Goal: Task Accomplishment & Management: Complete application form

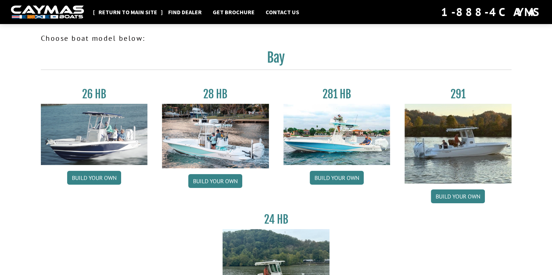
click at [134, 11] on link "Return to main site" at bounding box center [128, 11] width 66 height 9
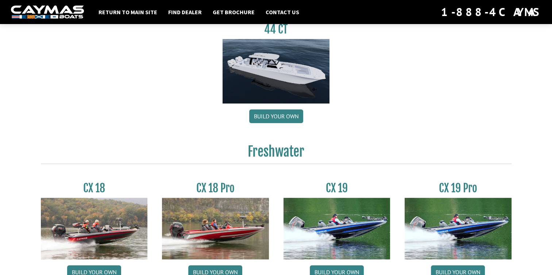
scroll to position [723, 0]
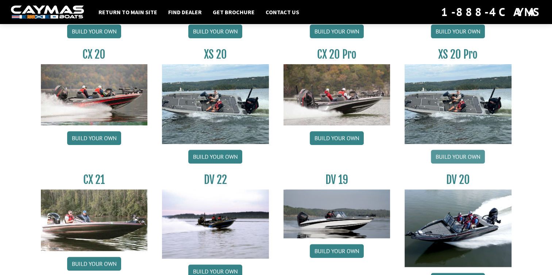
click at [455, 157] on link "Build your own" at bounding box center [458, 157] width 54 height 14
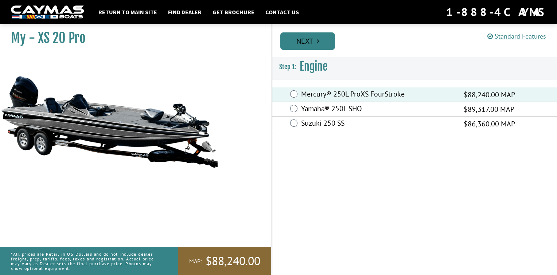
click at [320, 36] on link "Next" at bounding box center [308, 41] width 55 height 18
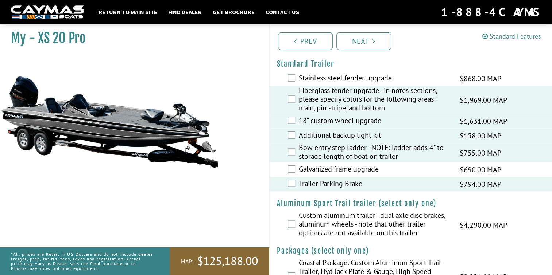
scroll to position [1463, 0]
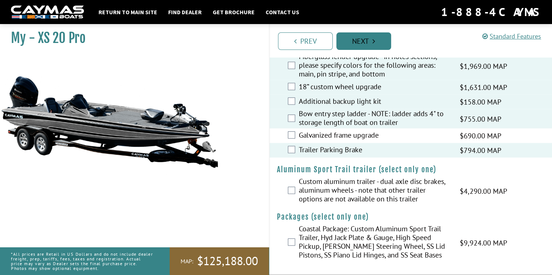
click at [372, 41] on link "Next" at bounding box center [363, 41] width 55 height 18
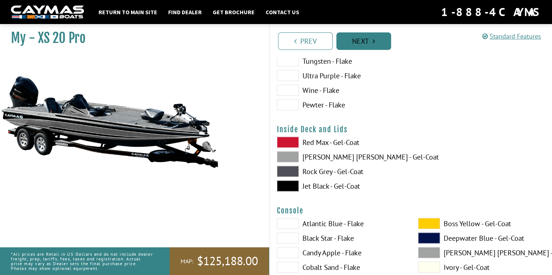
scroll to position [0, 0]
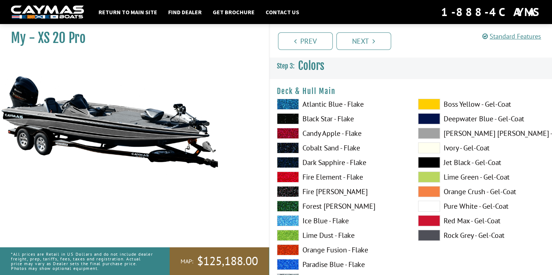
click at [294, 136] on span at bounding box center [288, 133] width 22 height 11
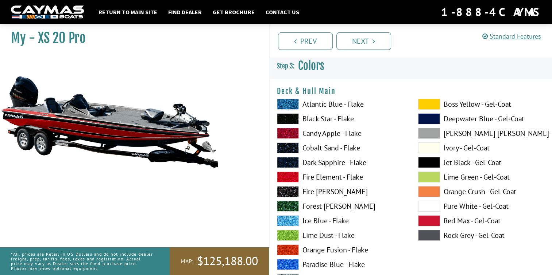
click at [289, 148] on span at bounding box center [288, 148] width 22 height 11
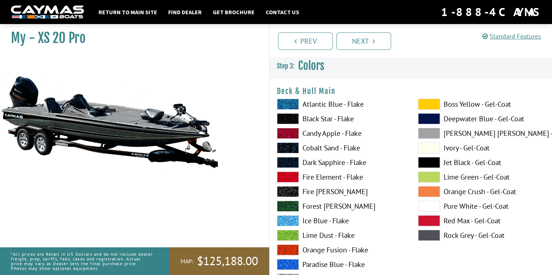
click at [286, 105] on span at bounding box center [288, 104] width 22 height 11
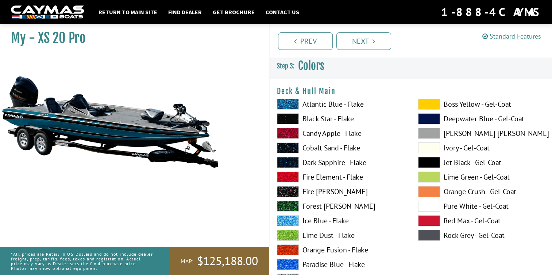
click at [286, 131] on span at bounding box center [288, 133] width 22 height 11
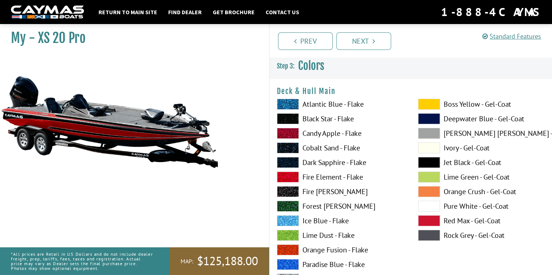
click at [289, 179] on span at bounding box center [288, 177] width 22 height 11
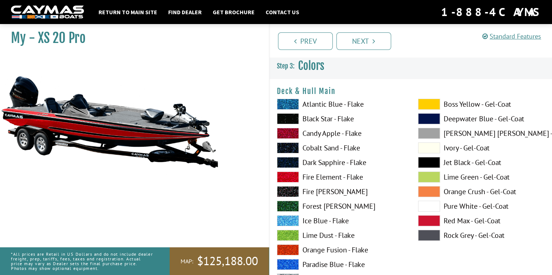
click at [289, 162] on span at bounding box center [288, 162] width 22 height 11
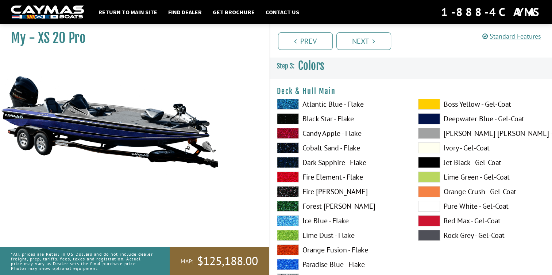
click at [286, 247] on span at bounding box center [288, 250] width 22 height 11
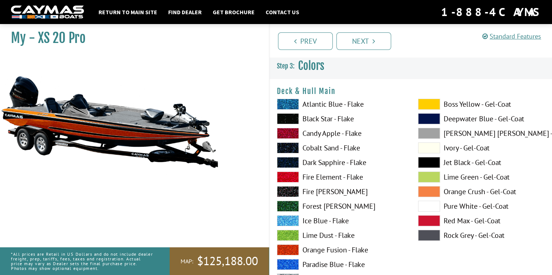
click at [289, 120] on span at bounding box center [288, 118] width 22 height 11
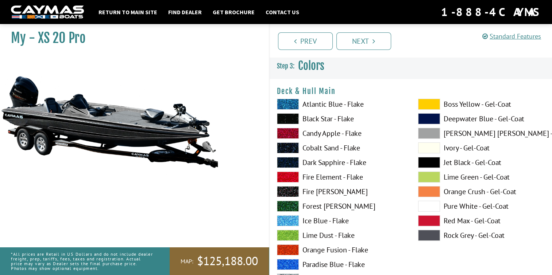
click at [287, 132] on span at bounding box center [288, 133] width 22 height 11
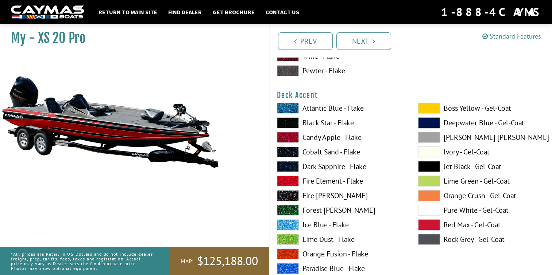
scroll to position [276, 0]
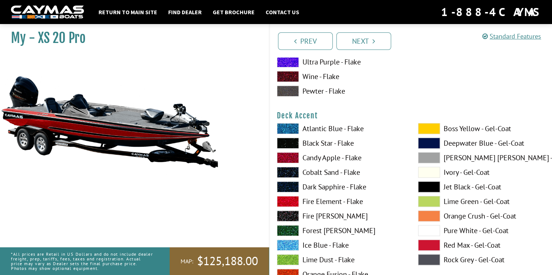
click at [291, 143] on span at bounding box center [288, 143] width 22 height 11
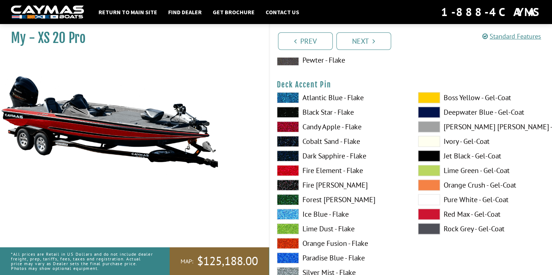
scroll to position [627, 0]
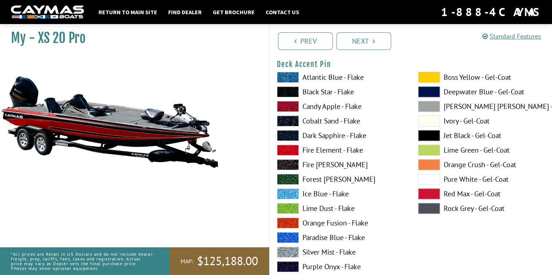
click at [289, 92] on span at bounding box center [288, 91] width 22 height 11
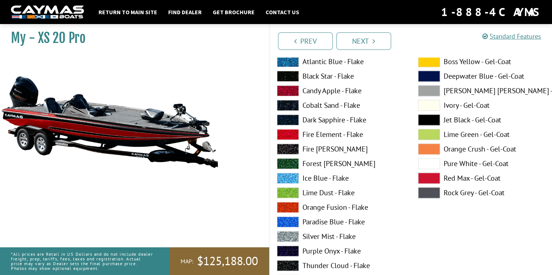
scroll to position [948, 0]
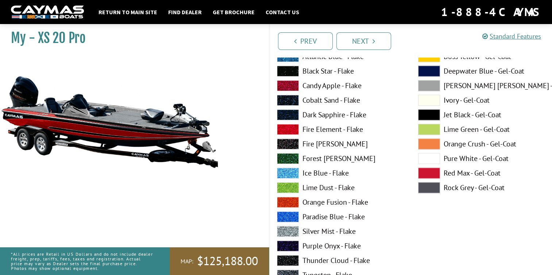
click at [291, 72] on span at bounding box center [288, 71] width 22 height 11
click at [286, 83] on span at bounding box center [288, 85] width 22 height 11
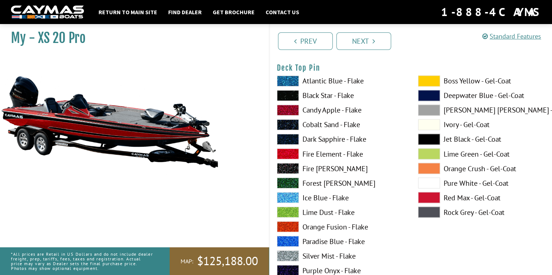
scroll to position [1229, 0]
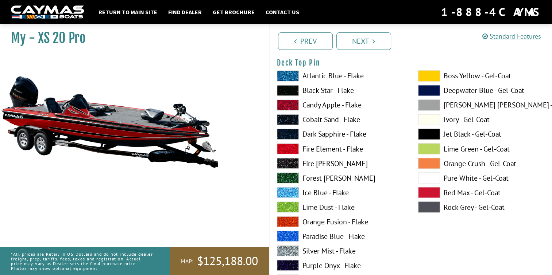
click at [289, 263] on span at bounding box center [288, 265] width 22 height 11
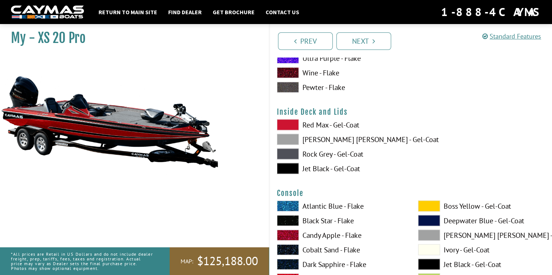
scroll to position [1491, 0]
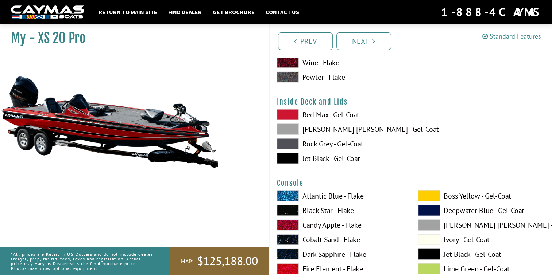
click at [289, 116] on span at bounding box center [288, 114] width 22 height 11
click at [288, 157] on span at bounding box center [288, 158] width 22 height 11
click at [288, 143] on span at bounding box center [288, 144] width 22 height 11
click at [289, 128] on span at bounding box center [288, 129] width 22 height 11
click at [287, 115] on span at bounding box center [288, 114] width 22 height 11
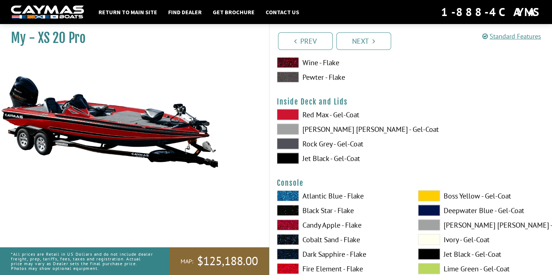
click at [288, 156] on span at bounding box center [288, 158] width 22 height 11
click at [287, 224] on span at bounding box center [288, 225] width 22 height 11
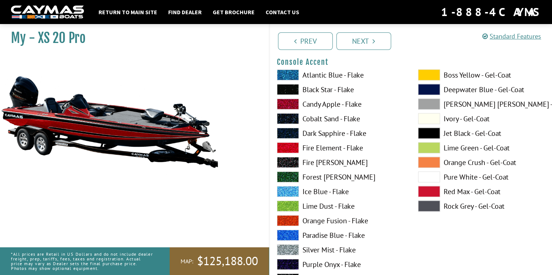
scroll to position [1917, 0]
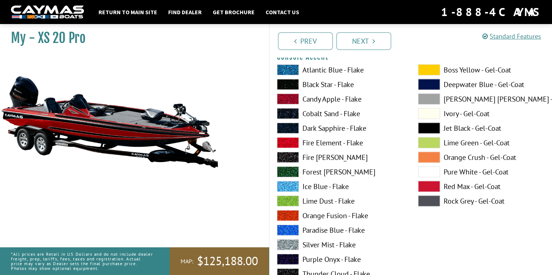
click at [289, 257] on span at bounding box center [288, 259] width 22 height 11
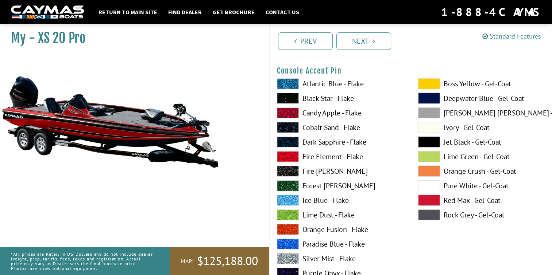
scroll to position [2213, 0]
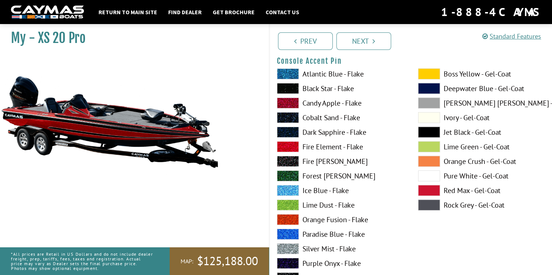
click at [289, 88] on span at bounding box center [288, 88] width 22 height 11
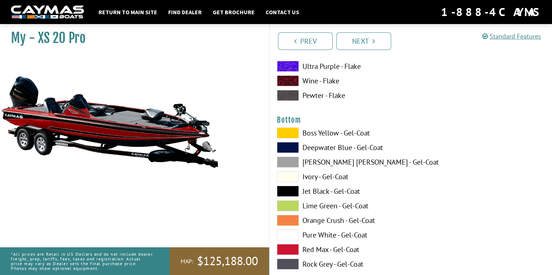
scroll to position [2479, 0]
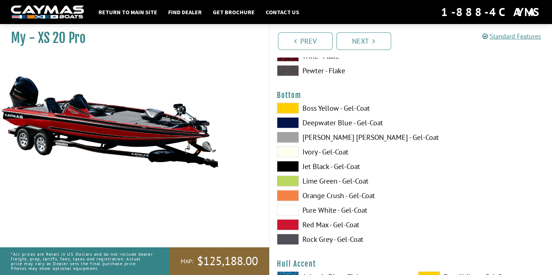
click at [287, 239] on span at bounding box center [288, 239] width 22 height 11
click at [286, 166] on span at bounding box center [288, 166] width 22 height 11
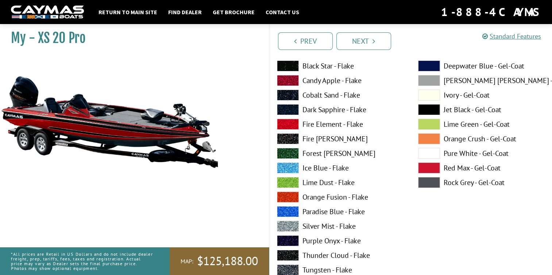
scroll to position [2710, 0]
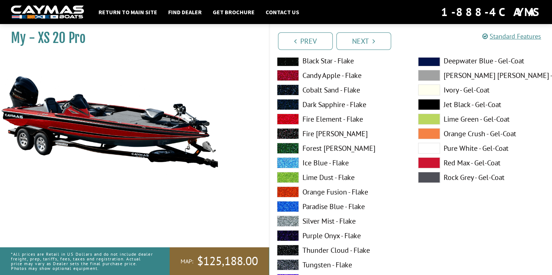
click at [294, 62] on span at bounding box center [288, 60] width 22 height 11
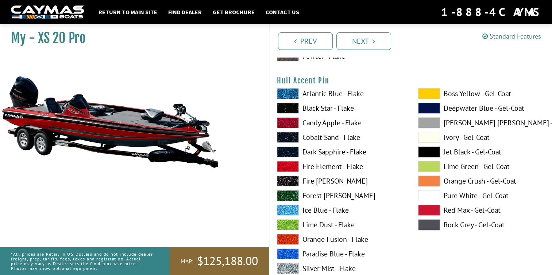
scroll to position [2992, 0]
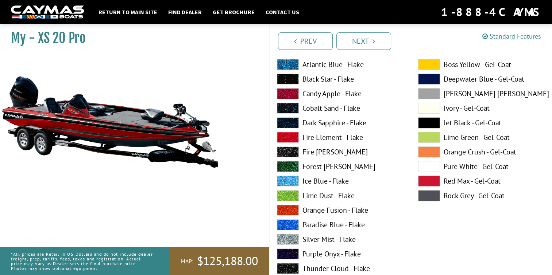
click at [289, 77] on span at bounding box center [288, 79] width 22 height 11
click at [289, 136] on span at bounding box center [288, 137] width 22 height 11
click at [289, 207] on span at bounding box center [288, 210] width 22 height 11
click at [287, 250] on span at bounding box center [288, 254] width 22 height 11
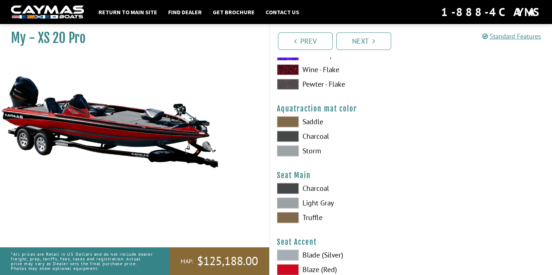
scroll to position [3876, 0]
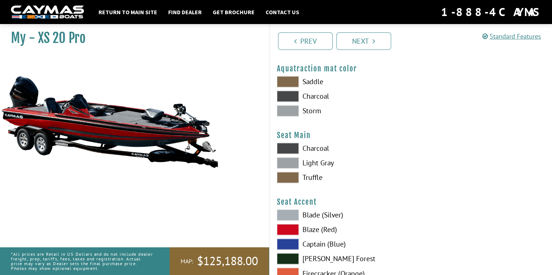
click at [288, 95] on span at bounding box center [288, 96] width 22 height 11
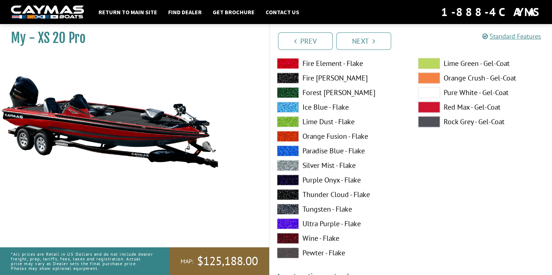
scroll to position [3686, 0]
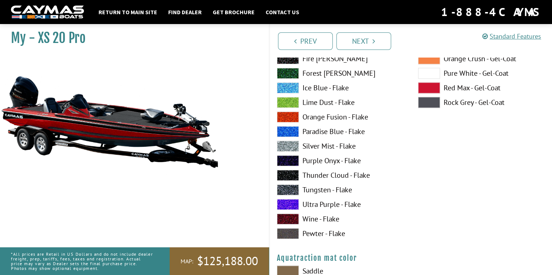
click at [286, 188] on span at bounding box center [288, 190] width 22 height 11
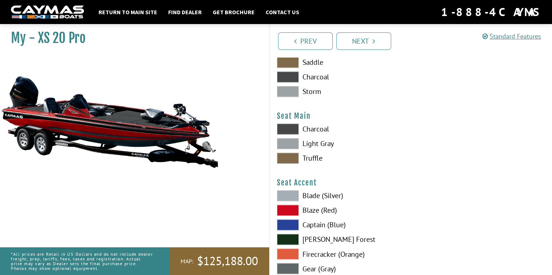
scroll to position [3934, 0]
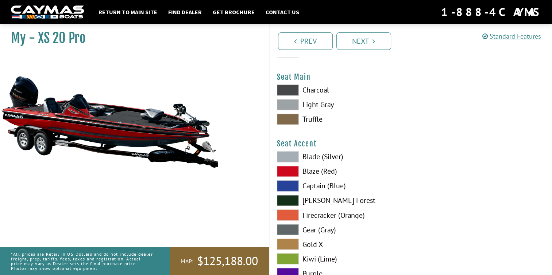
click at [283, 101] on span at bounding box center [288, 104] width 22 height 11
click at [289, 87] on span at bounding box center [288, 90] width 22 height 11
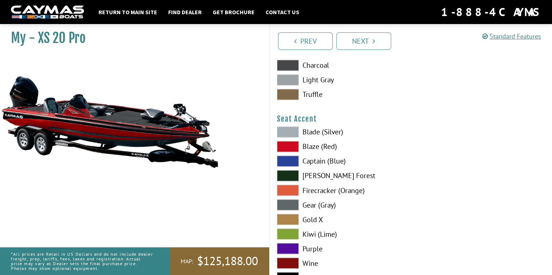
scroll to position [3989, 0]
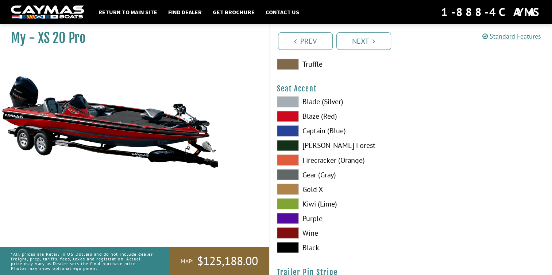
click at [286, 231] on span at bounding box center [288, 233] width 22 height 11
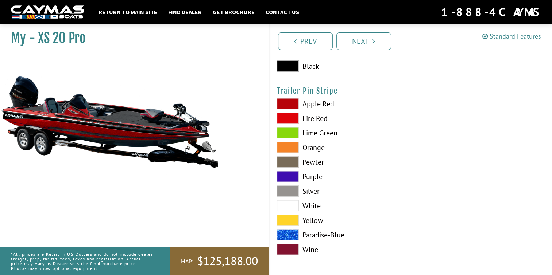
click at [289, 249] on span at bounding box center [288, 249] width 22 height 11
click at [369, 40] on link "Next" at bounding box center [363, 41] width 55 height 18
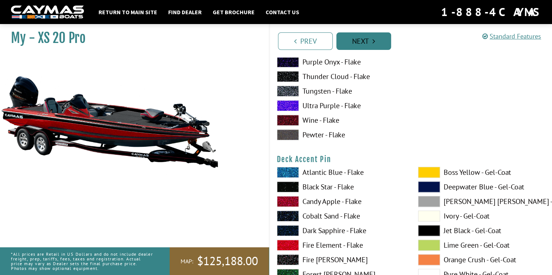
scroll to position [326, 0]
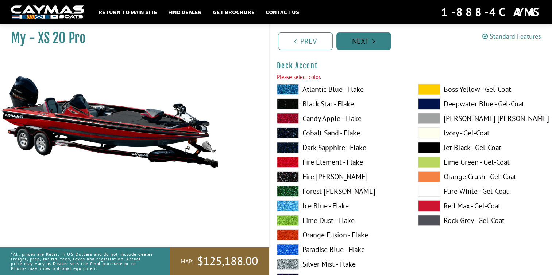
click at [362, 41] on link "Next" at bounding box center [363, 41] width 55 height 18
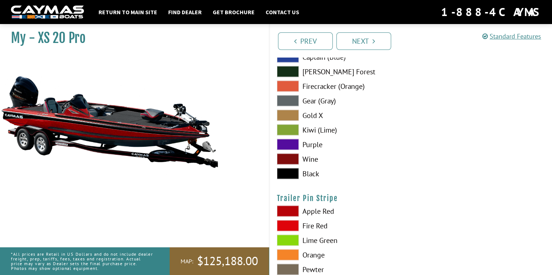
scroll to position [4191, 0]
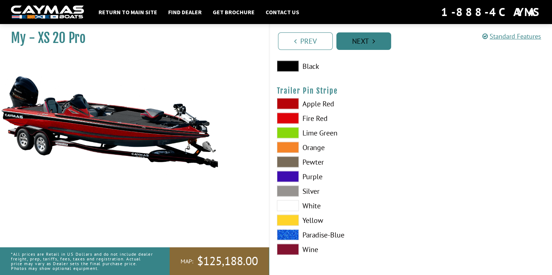
click at [365, 39] on link "Next" at bounding box center [363, 41] width 55 height 18
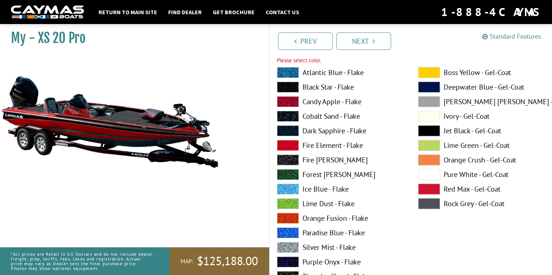
scroll to position [326, 0]
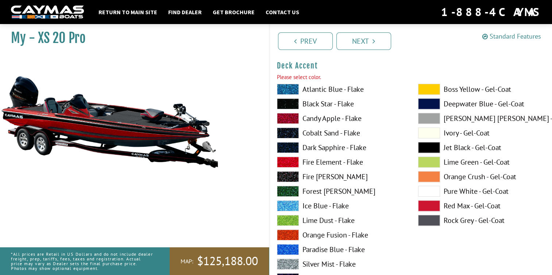
click at [519, 35] on link "Standard Features" at bounding box center [511, 36] width 59 height 8
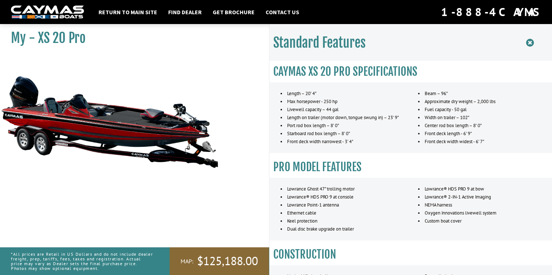
click at [529, 42] on icon at bounding box center [530, 42] width 8 height 9
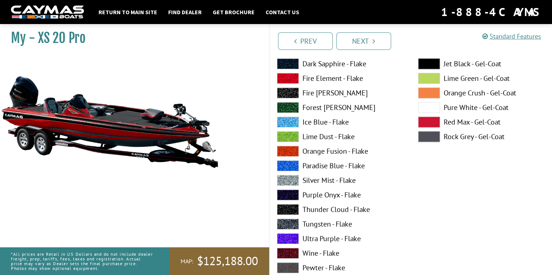
scroll to position [4191, 0]
